Goal: Task Accomplishment & Management: Complete application form

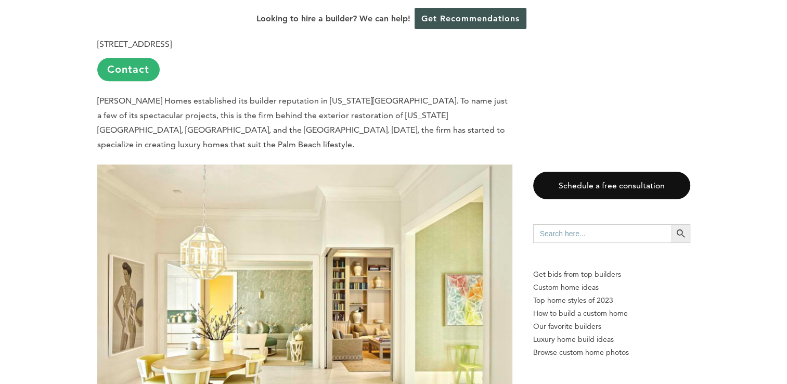
scroll to position [5146, 0]
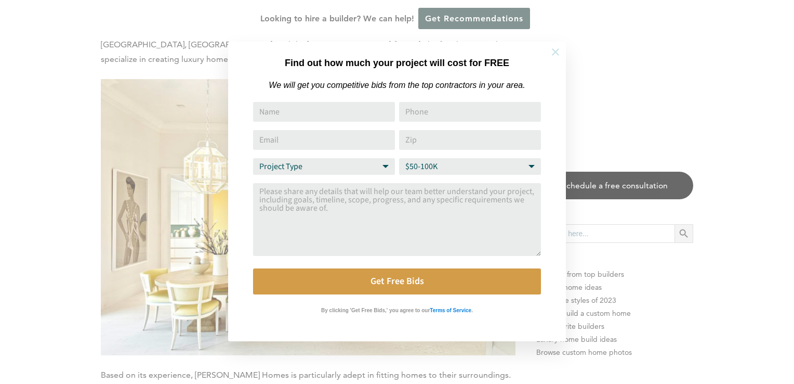
click at [553, 49] on icon at bounding box center [555, 51] width 7 height 7
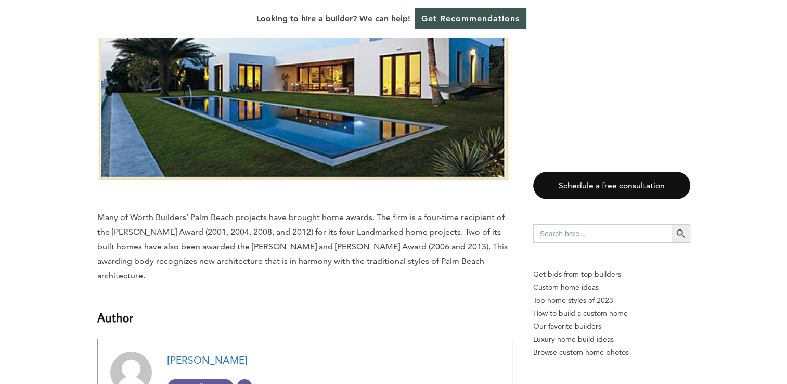
scroll to position [7642, 0]
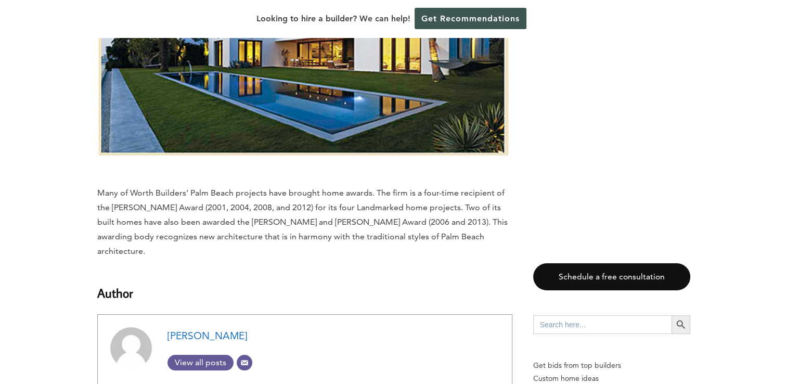
drag, startPoint x: 180, startPoint y: 163, endPoint x: 79, endPoint y: 167, distance: 101.0
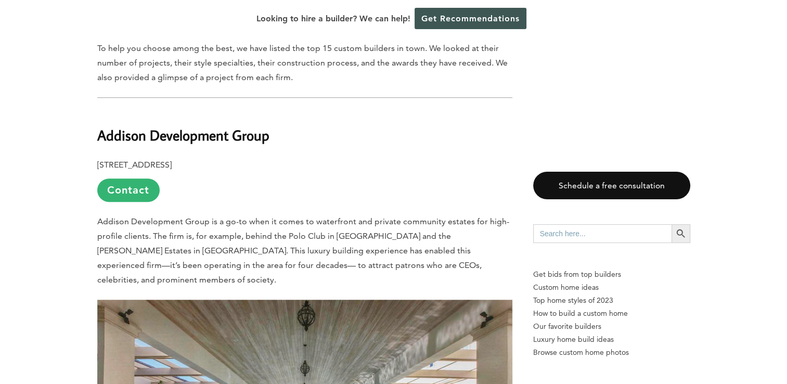
scroll to position [640, 0]
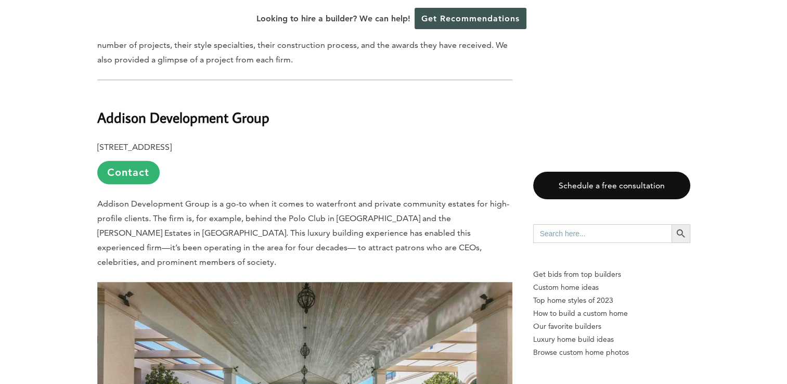
click at [131, 161] on link "Contact" at bounding box center [128, 172] width 62 height 23
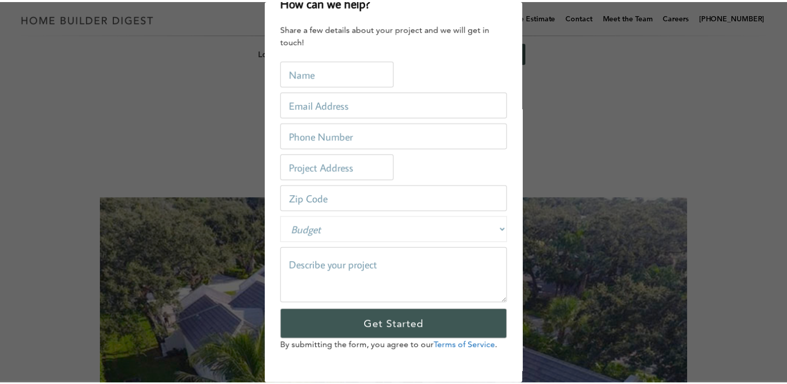
scroll to position [0, 0]
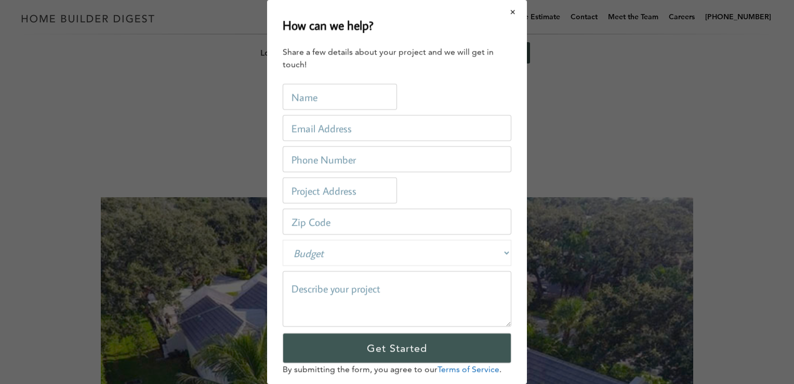
click at [503, 11] on button "Close modal" at bounding box center [514, 12] width 28 height 22
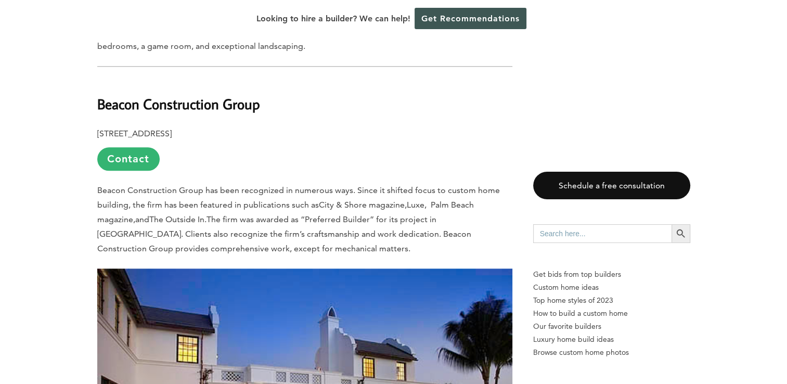
scroll to position [1196, 0]
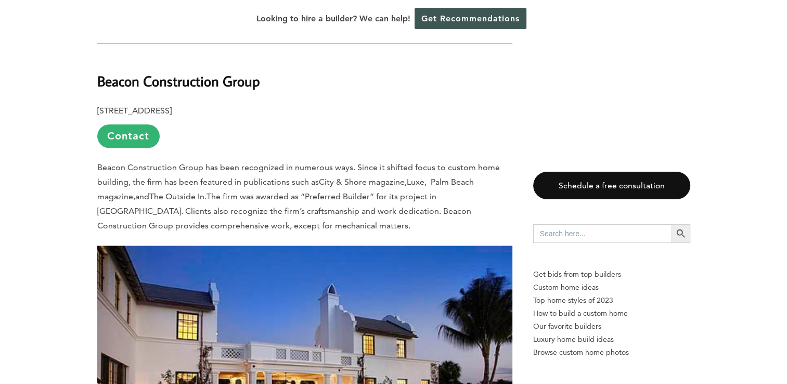
click at [138, 124] on link "Contact" at bounding box center [128, 135] width 62 height 23
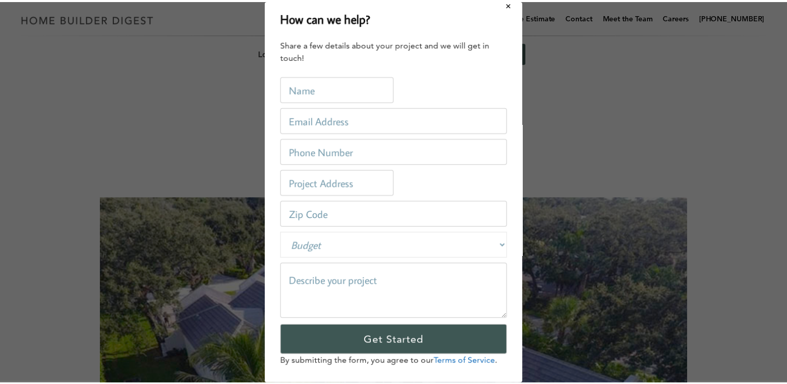
scroll to position [0, 0]
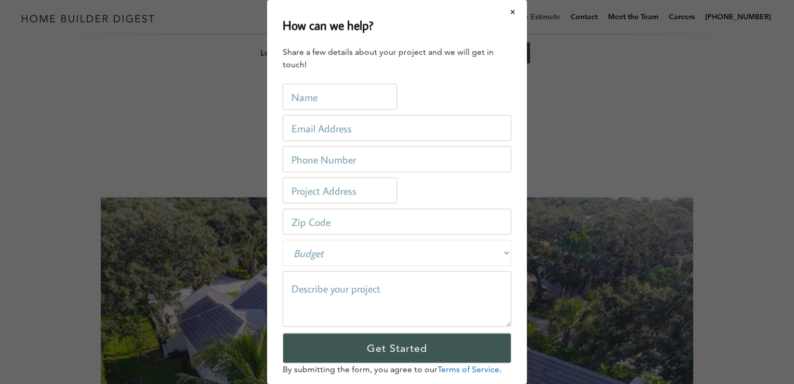
click at [504, 14] on button "Close modal" at bounding box center [514, 12] width 28 height 22
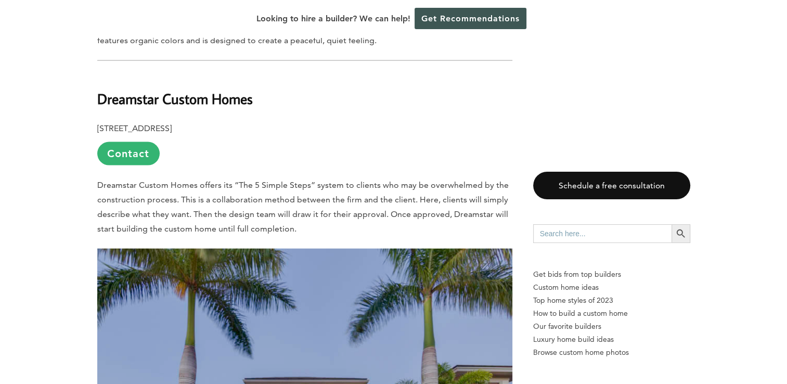
scroll to position [2235, 0]
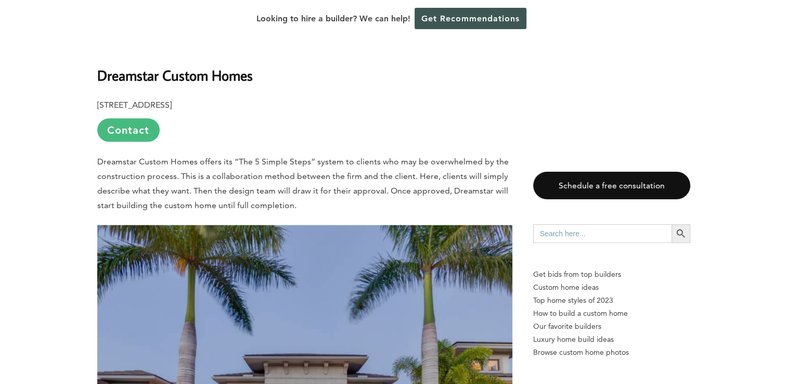
click at [123, 119] on link "Contact" at bounding box center [128, 130] width 62 height 23
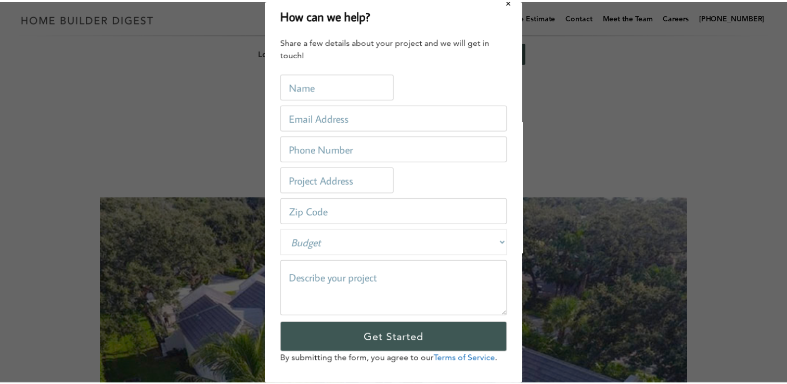
scroll to position [0, 0]
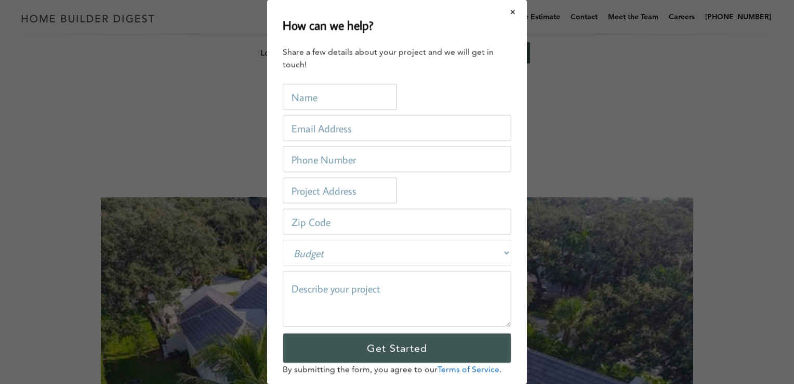
click at [103, 115] on div "How can we help? Share a few details about your project and we will get in touc…" at bounding box center [397, 192] width 794 height 384
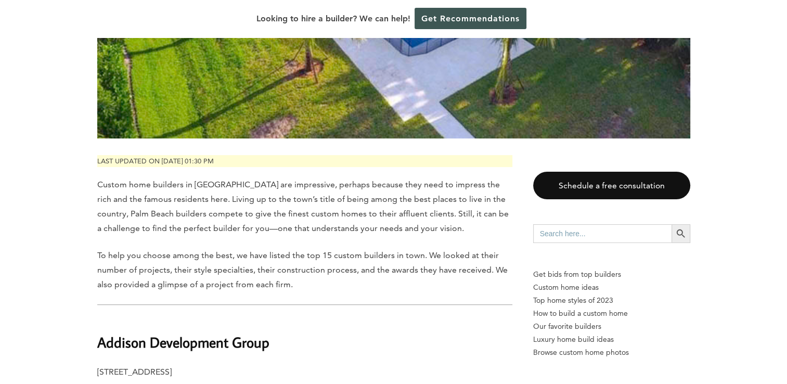
scroll to position [520, 0]
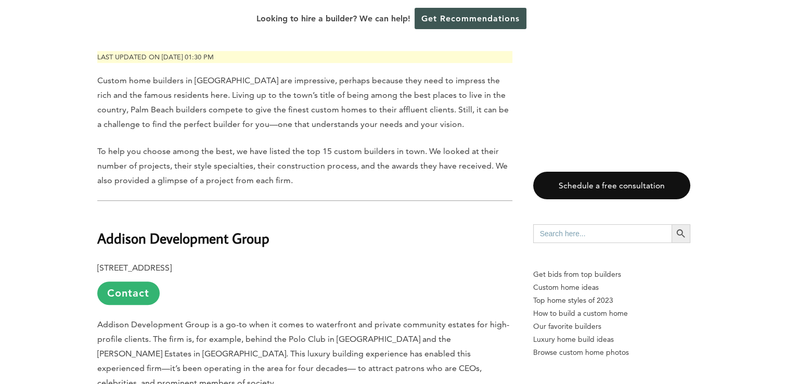
click at [143, 281] on link "Contact" at bounding box center [128, 292] width 62 height 23
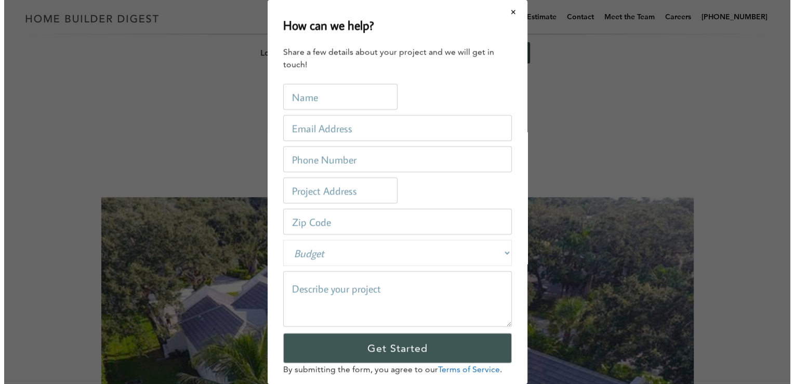
scroll to position [0, 0]
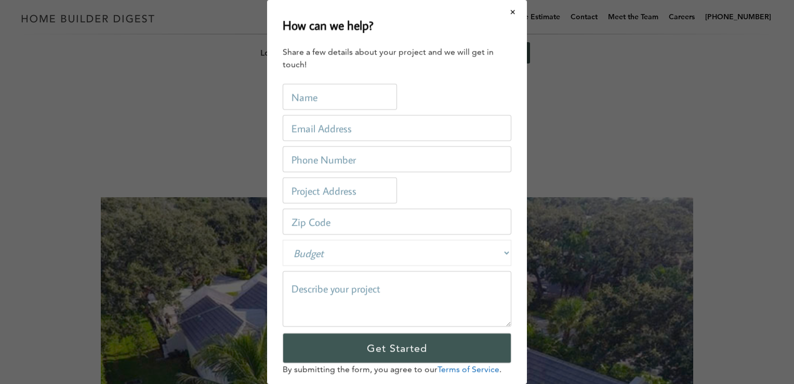
click at [328, 95] on input "text" at bounding box center [340, 97] width 114 height 26
type input "[PERSON_NAME]"
type input "[EMAIL_ADDRESS][DOMAIN_NAME]"
drag, startPoint x: 349, startPoint y: 160, endPoint x: 297, endPoint y: 151, distance: 52.7
click at [306, 160] on input "5614498675" at bounding box center [397, 159] width 229 height 26
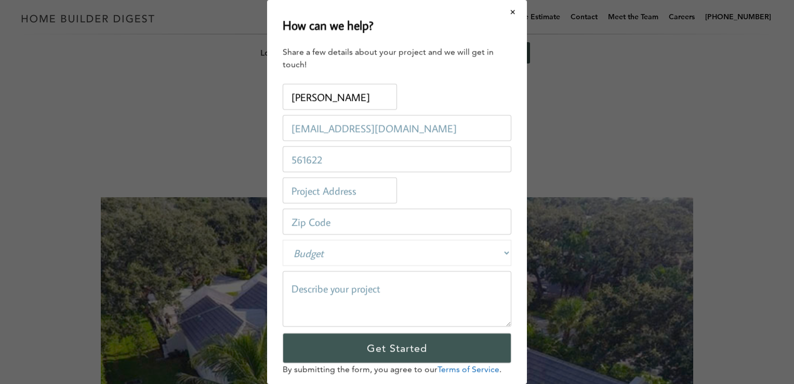
type input "5616229900"
click at [332, 191] on input "text" at bounding box center [340, 190] width 114 height 26
type input "[STREET_ADDRESS]"
type input "33407"
click at [330, 253] on select "Budget Less than $100,000 $100,000-$250,000 $250,000-$500,000 $500,000-$1 Milli…" at bounding box center [397, 253] width 229 height 26
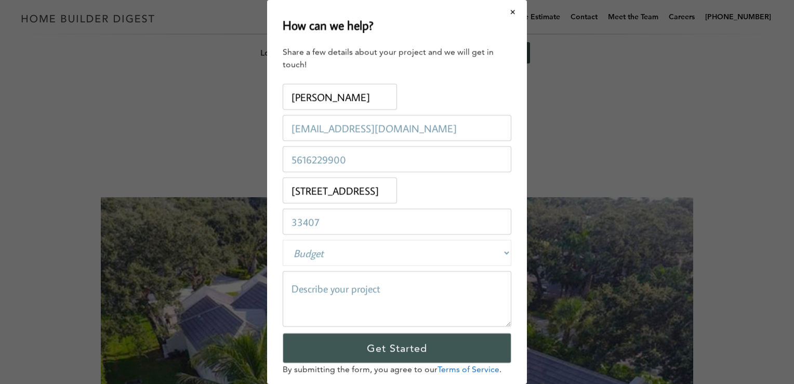
click at [388, 299] on textarea at bounding box center [397, 299] width 229 height 56
click at [504, 14] on button "Close modal" at bounding box center [514, 12] width 28 height 22
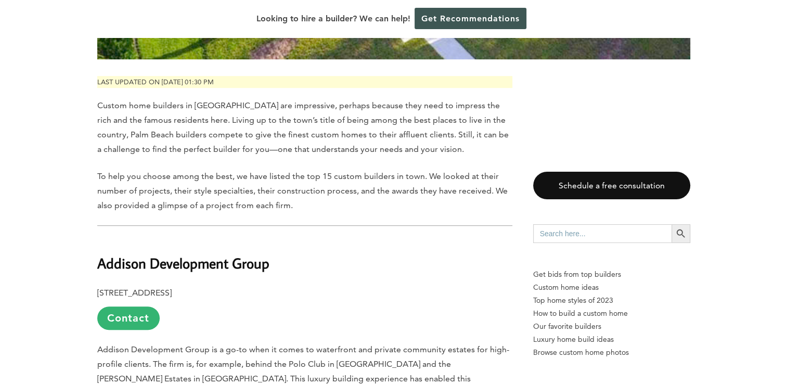
scroll to position [520, 0]
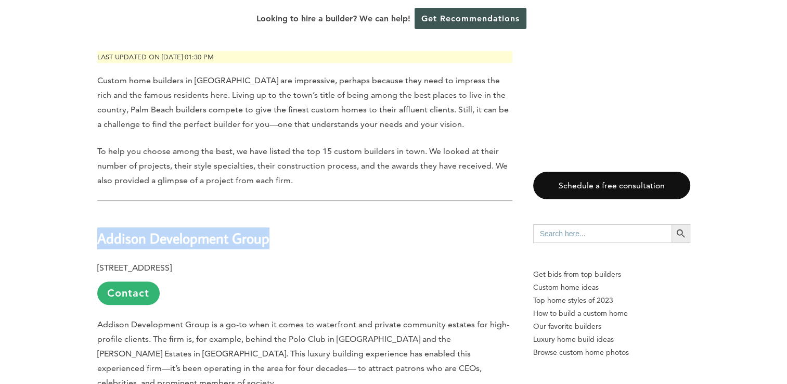
drag, startPoint x: 270, startPoint y: 214, endPoint x: 97, endPoint y: 206, distance: 173.8
click at [97, 213] on h2 "Addison Development Group" at bounding box center [304, 231] width 415 height 36
drag, startPoint x: 97, startPoint y: 206, endPoint x: 133, endPoint y: 213, distance: 36.4
copy h2 "Addison Development Group"
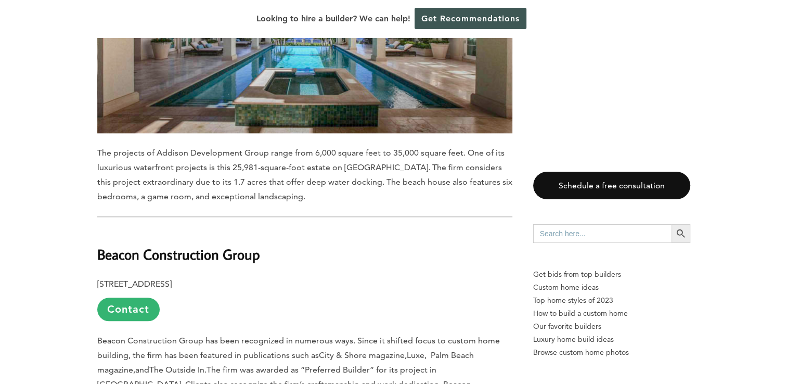
scroll to position [1092, 0]
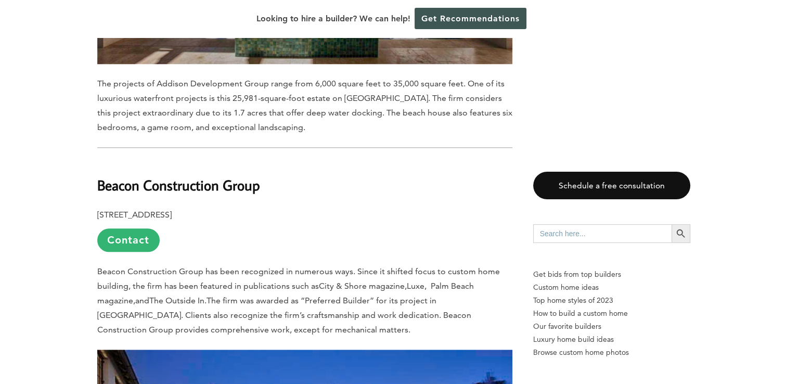
click at [158, 176] on b "Beacon Construction Group" at bounding box center [178, 185] width 163 height 18
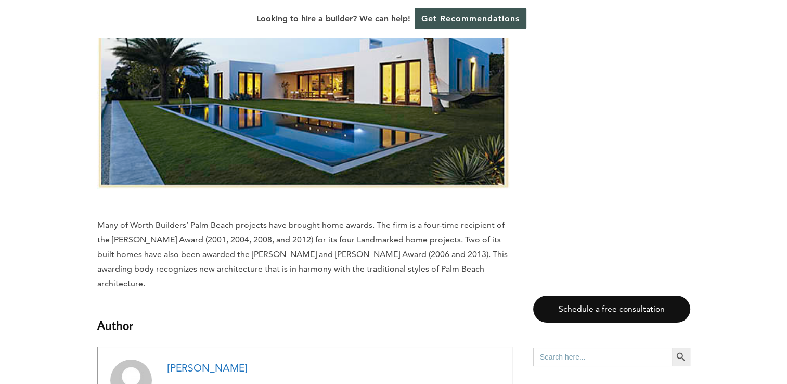
scroll to position [7746, 0]
